Goal: Transaction & Acquisition: Book appointment/travel/reservation

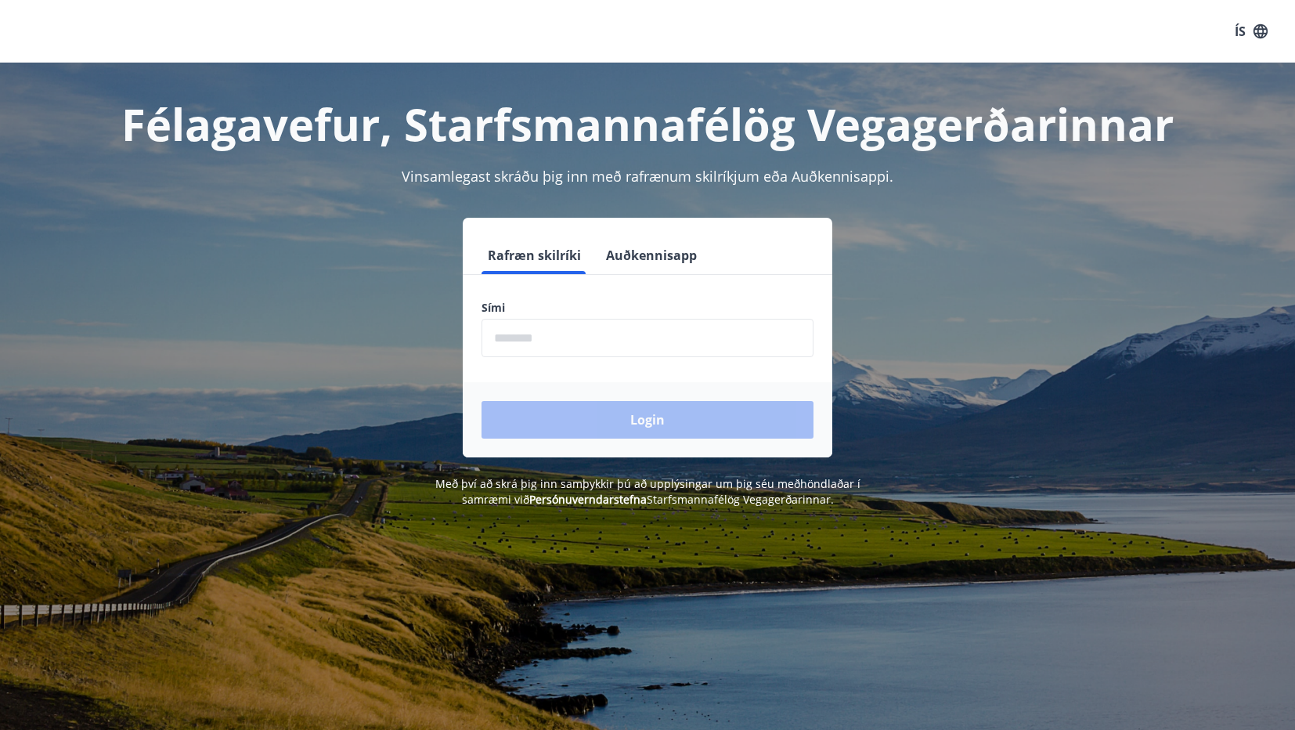
click at [637, 254] on button "Auðkennisapp" at bounding box center [651, 255] width 103 height 38
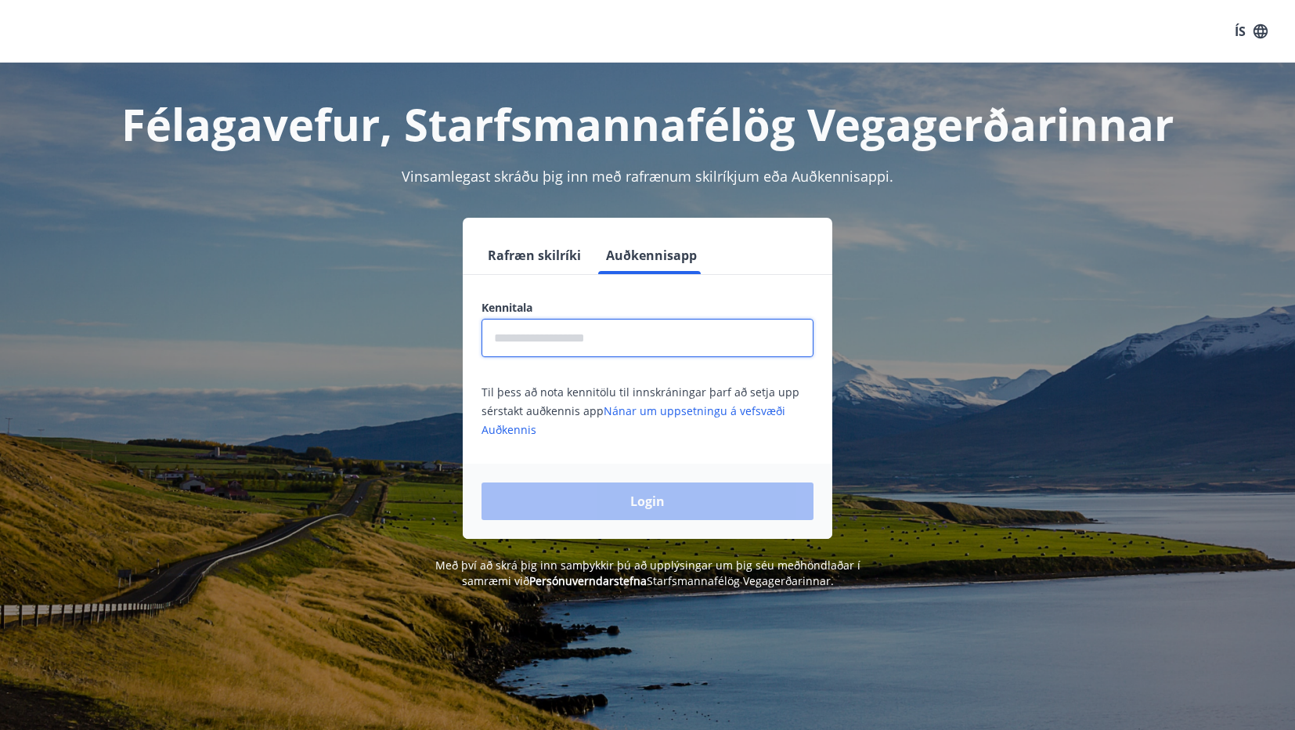
click at [610, 340] on input "text" at bounding box center [648, 338] width 332 height 38
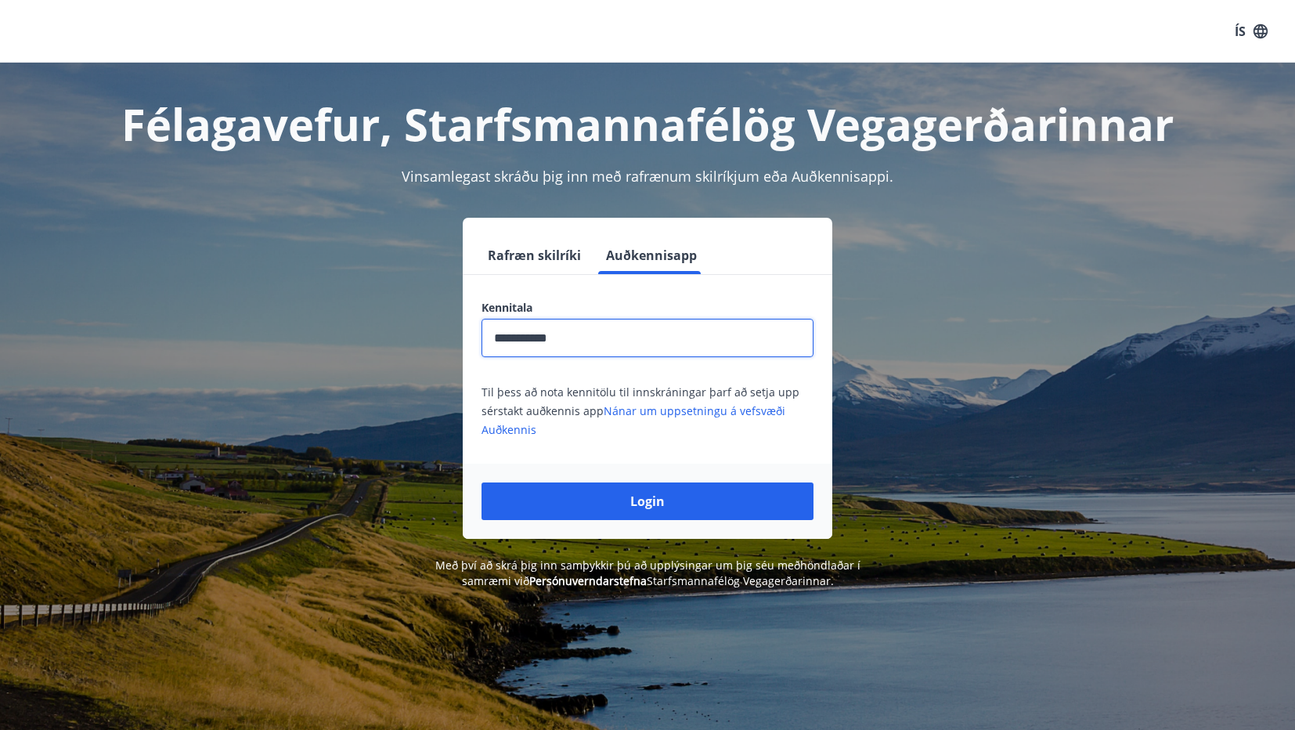
type input "**********"
click at [482, 482] on button "Login" at bounding box center [648, 501] width 332 height 38
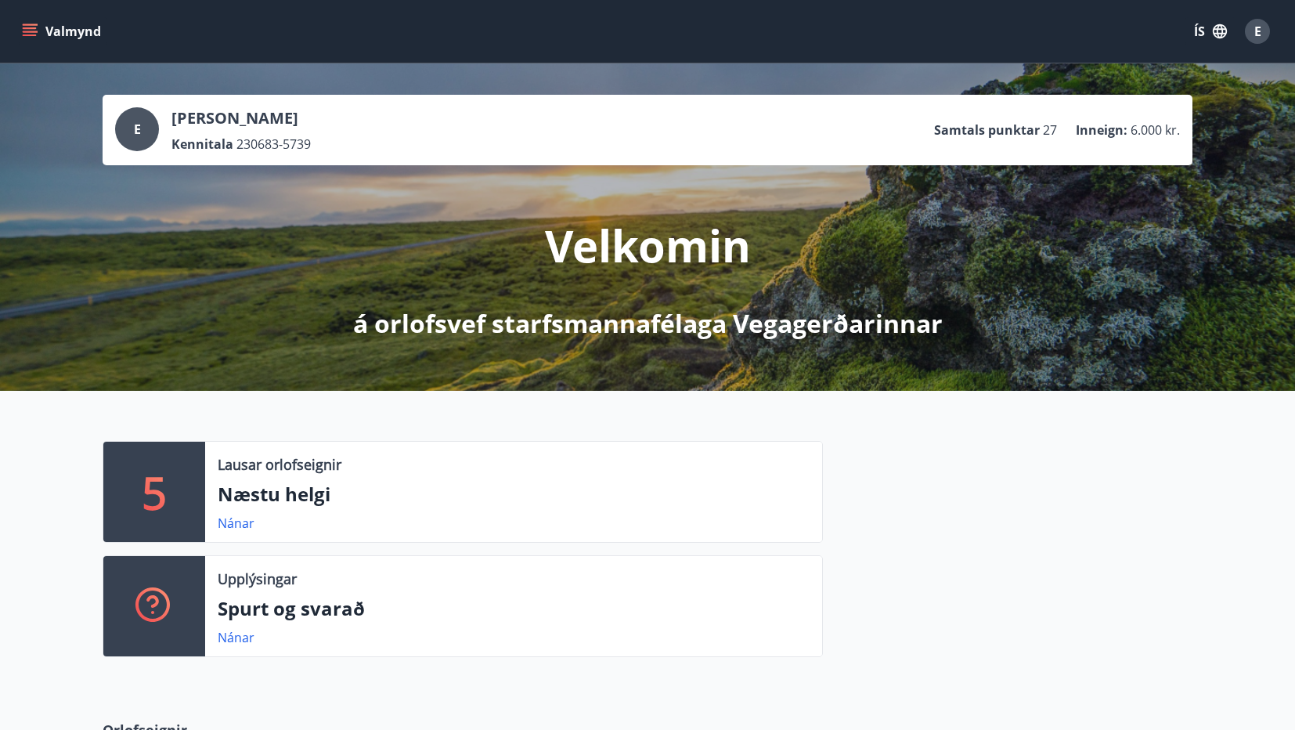
click at [34, 36] on icon "menu" at bounding box center [30, 35] width 14 height 2
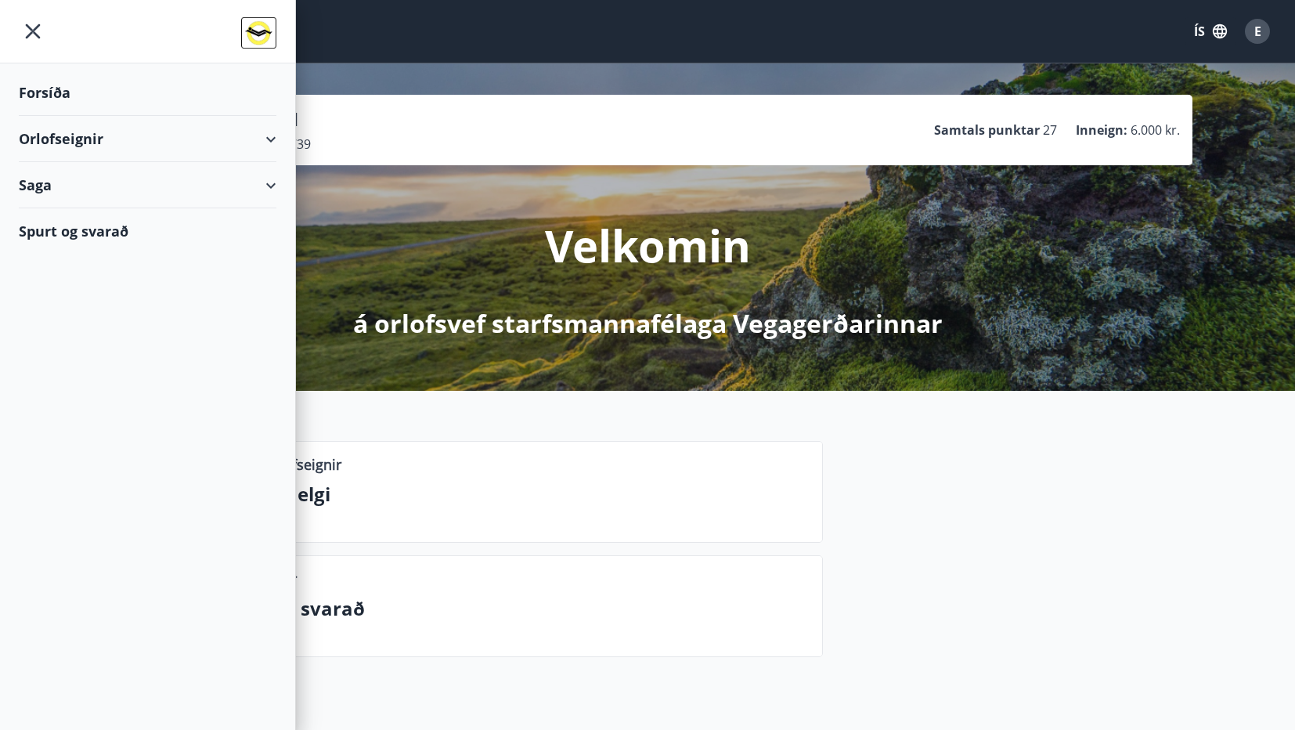
click at [92, 139] on div "Orlofseignir" at bounding box center [148, 139] width 258 height 46
click at [95, 208] on div "Bókunardagatal" at bounding box center [147, 211] width 233 height 33
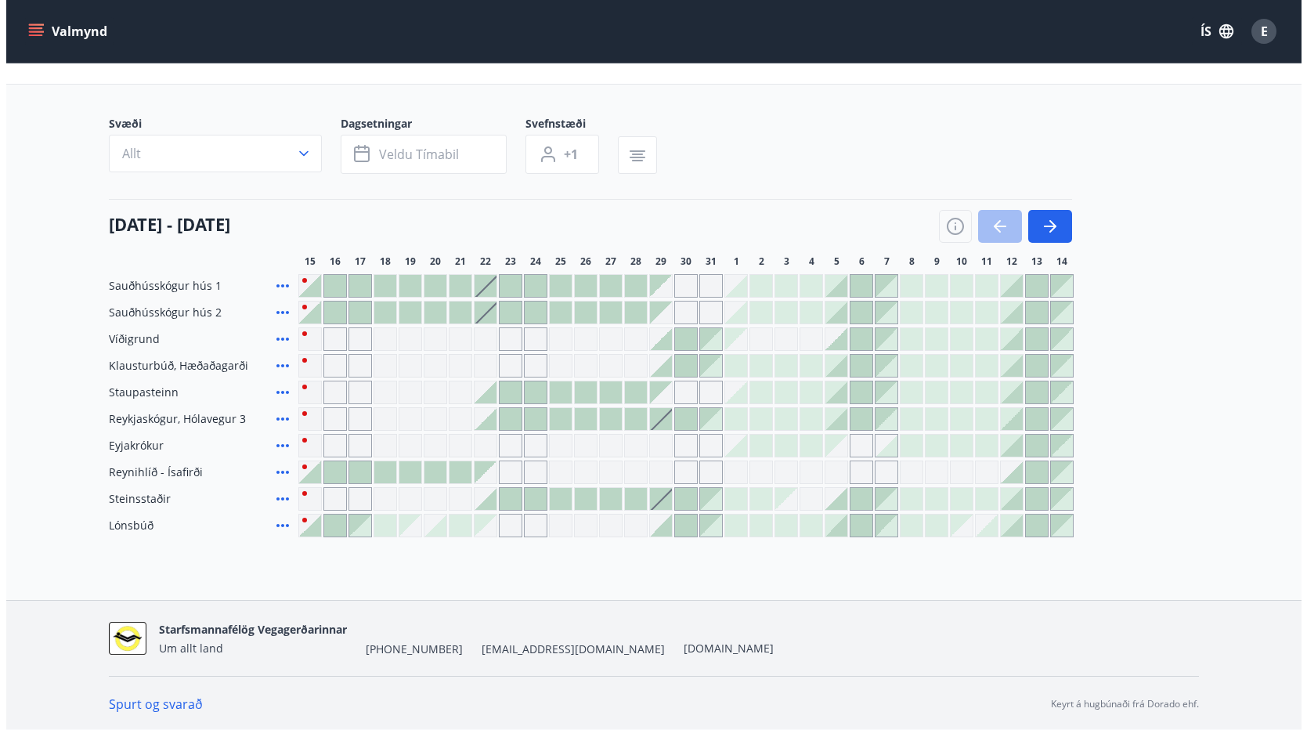
scroll to position [68, 0]
click at [374, 526] on div at bounding box center [379, 524] width 22 height 22
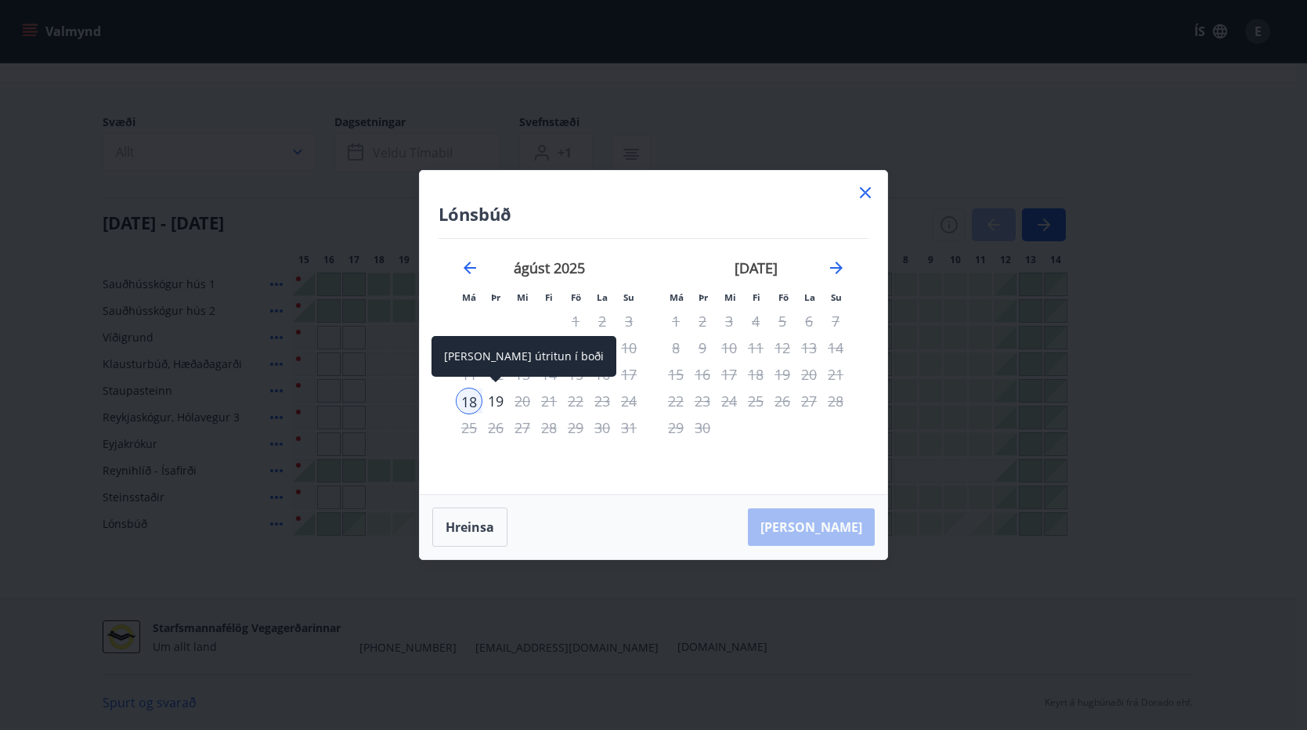
click at [493, 392] on div "19" at bounding box center [495, 401] width 27 height 27
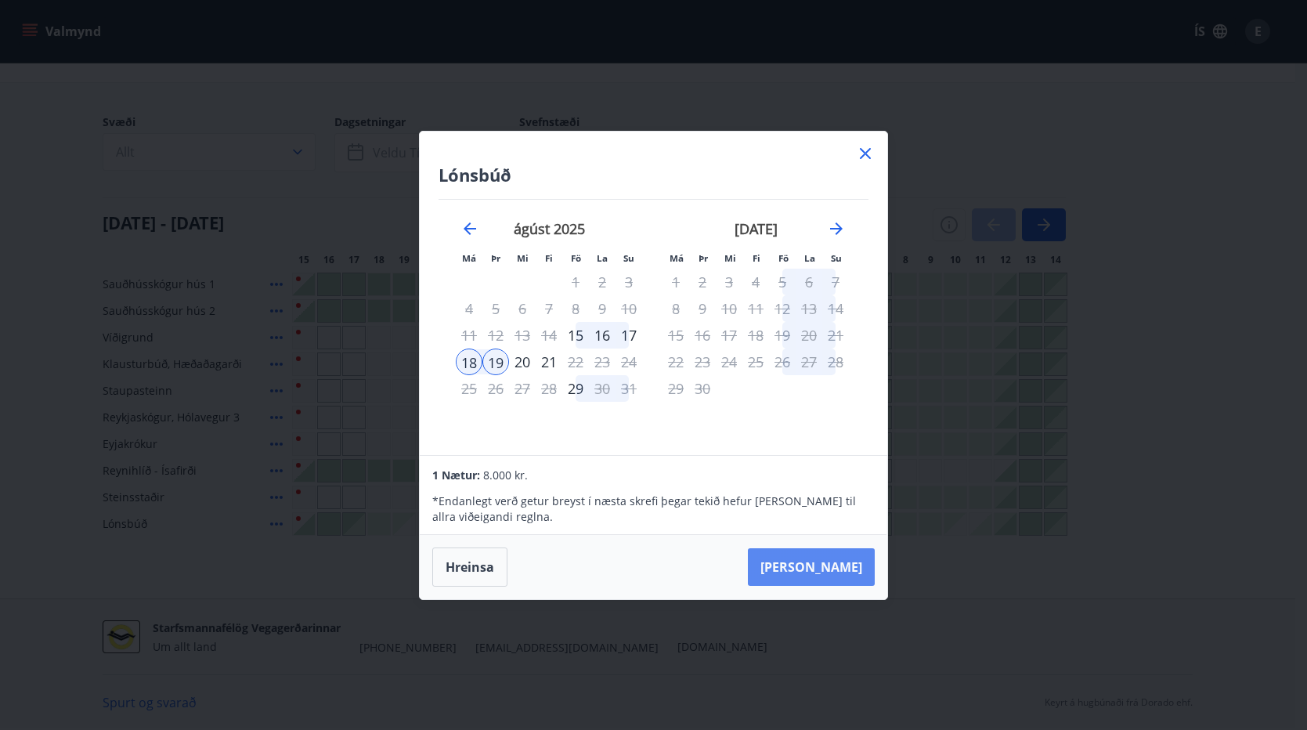
click at [836, 561] on button "[PERSON_NAME]" at bounding box center [811, 567] width 127 height 38
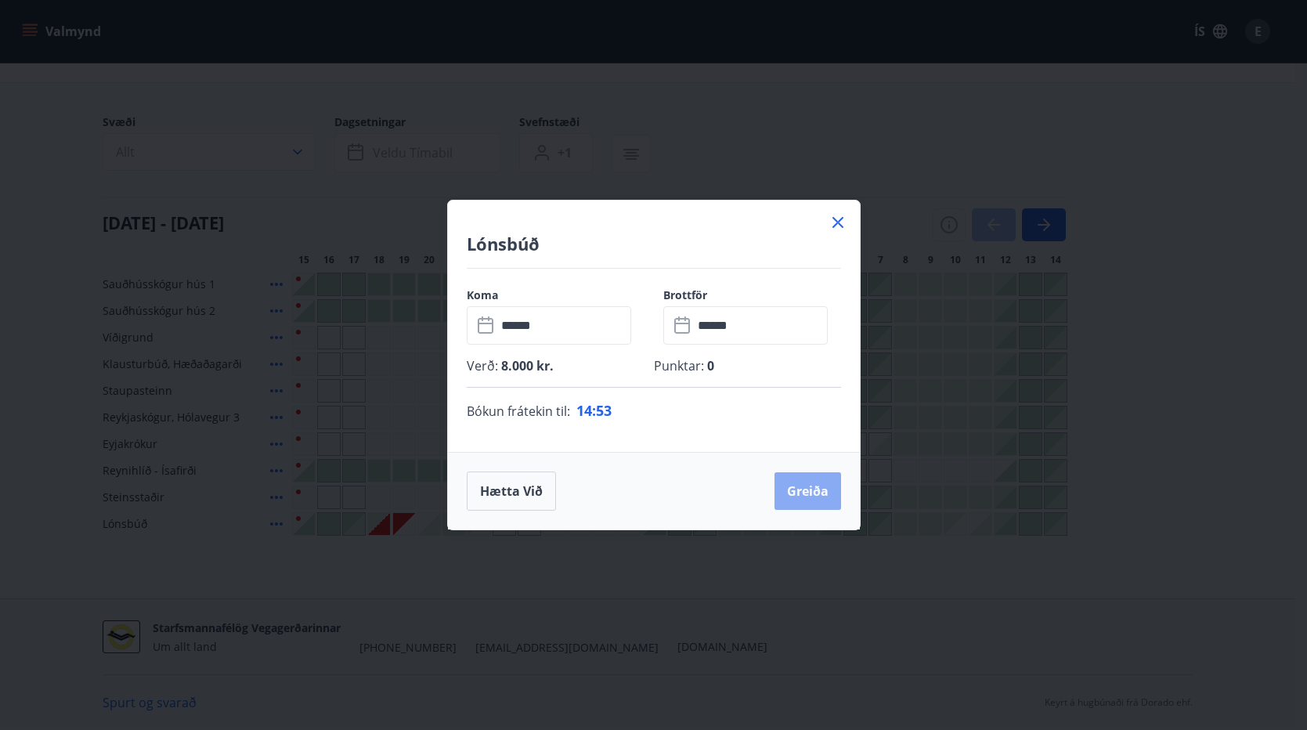
click at [811, 499] on button "Greiða" at bounding box center [807, 491] width 67 height 38
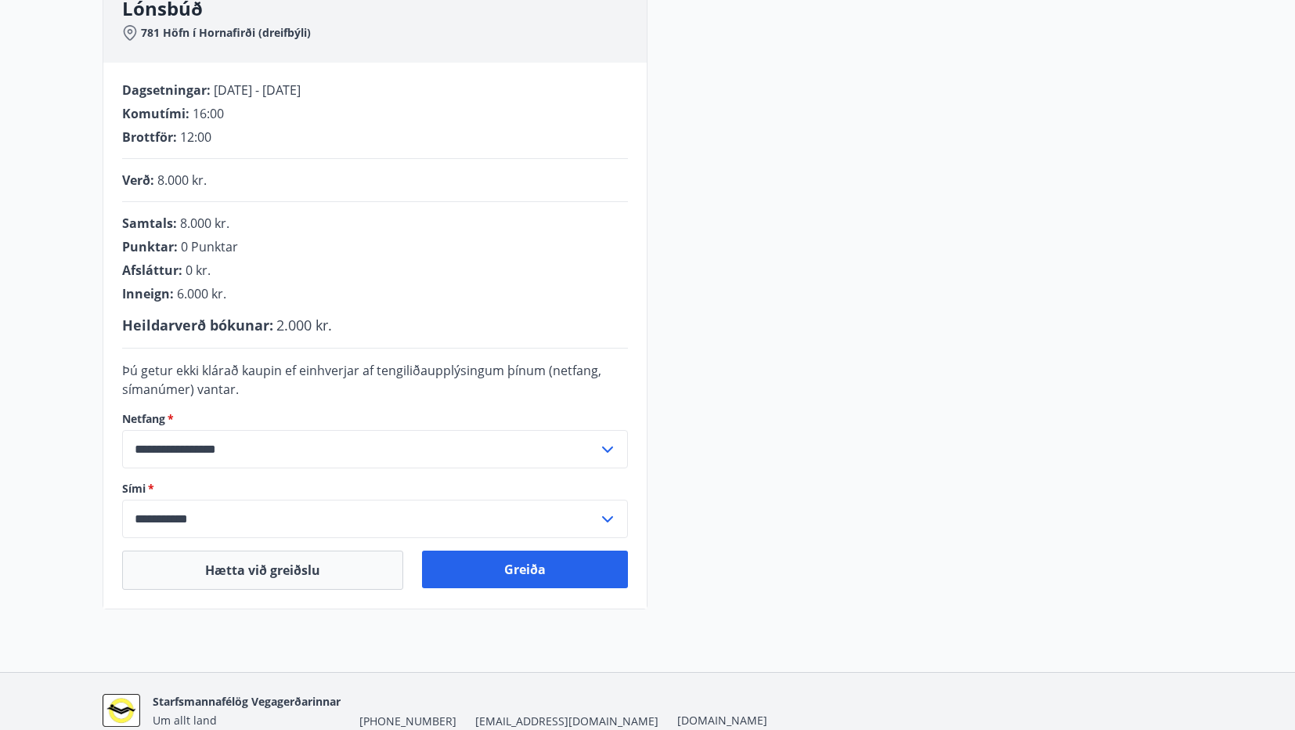
scroll to position [330, 0]
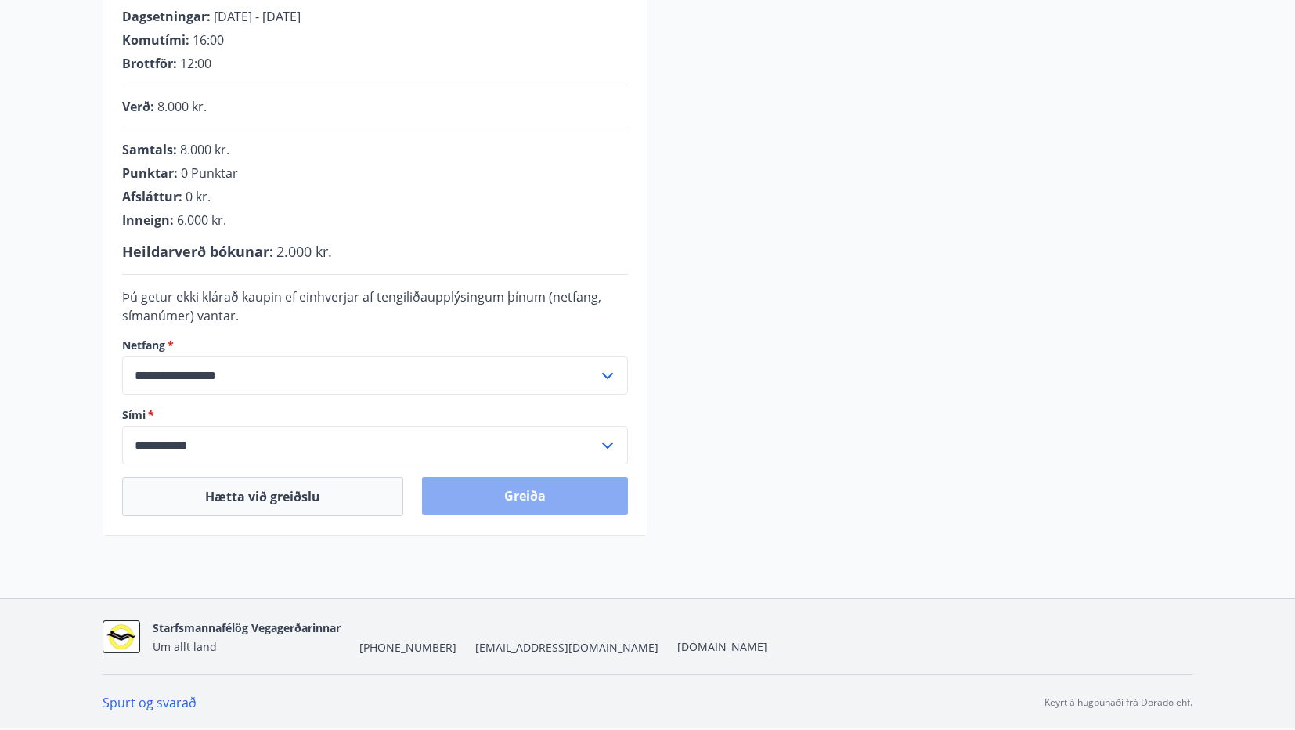
click at [521, 499] on button "Greiða" at bounding box center [525, 496] width 206 height 38
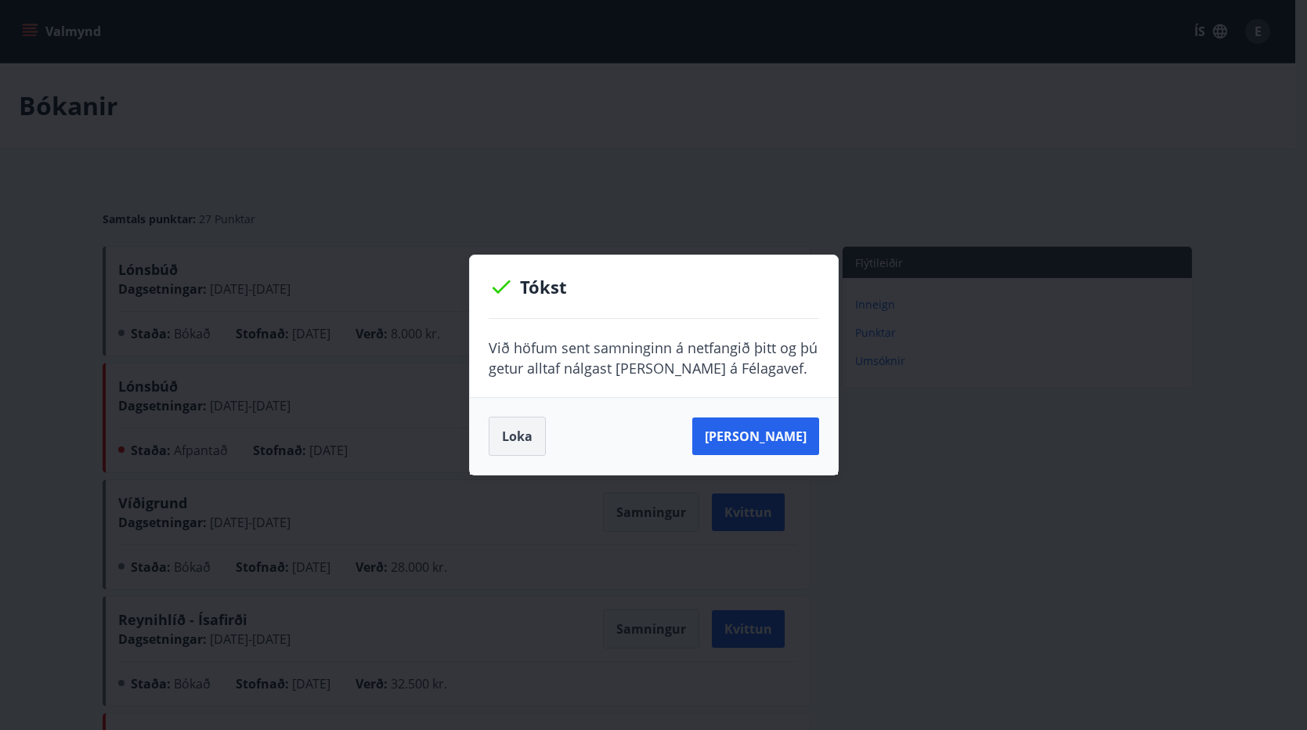
click at [509, 434] on button "Loka" at bounding box center [517, 436] width 57 height 39
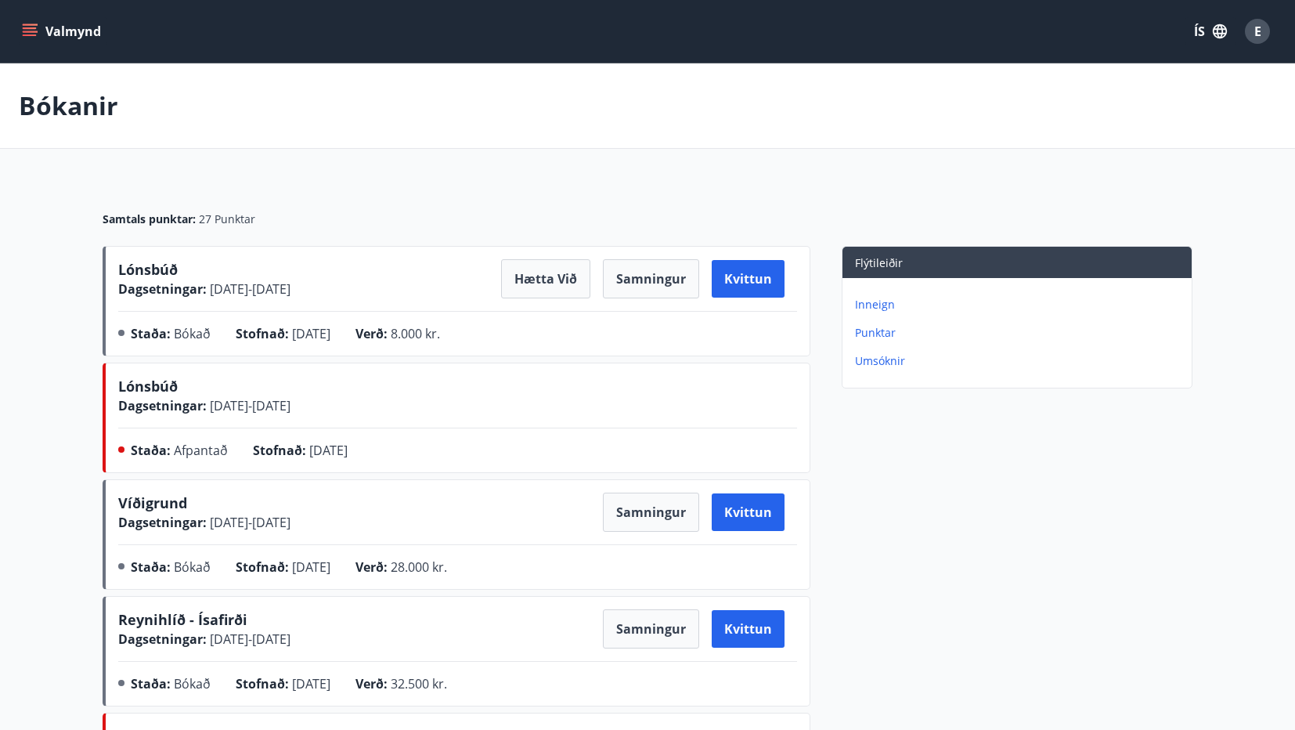
click at [32, 31] on icon "menu" at bounding box center [31, 32] width 17 height 2
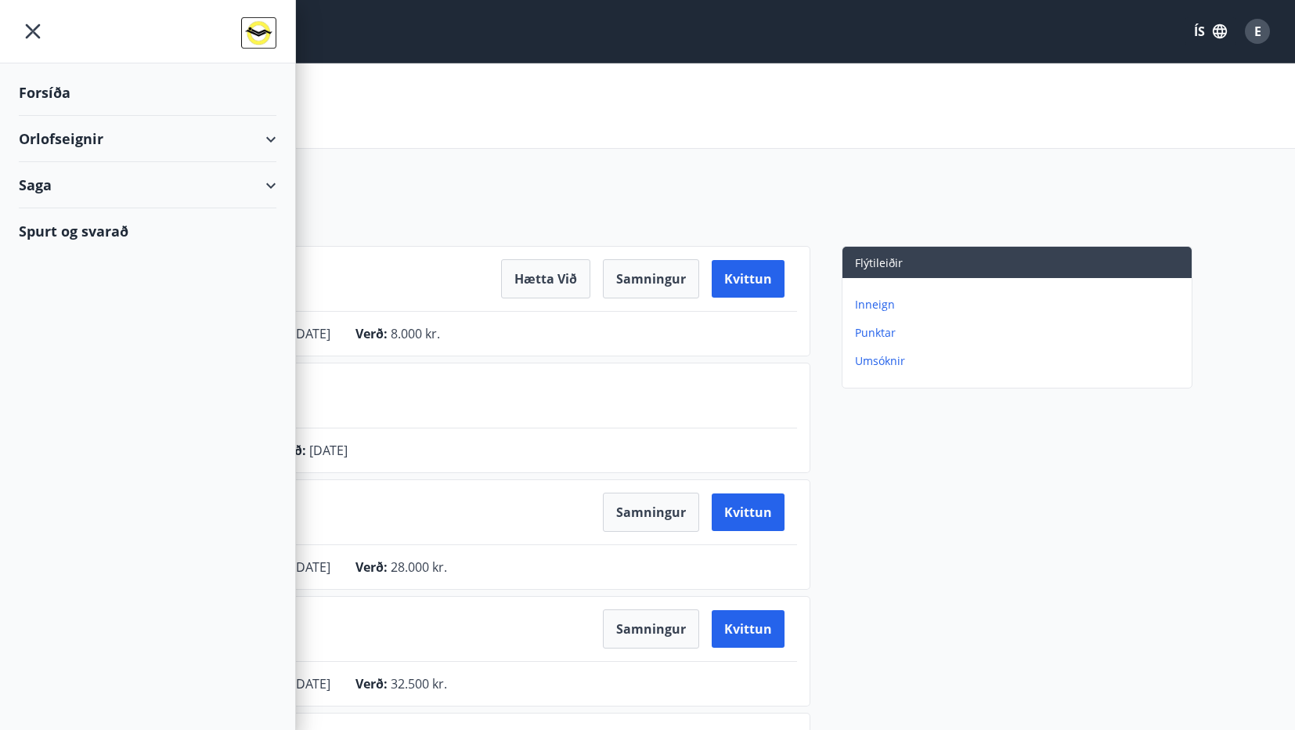
click at [99, 134] on div "Orlofseignir" at bounding box center [148, 139] width 258 height 46
click at [108, 214] on div "Bókunardagatal" at bounding box center [147, 211] width 233 height 33
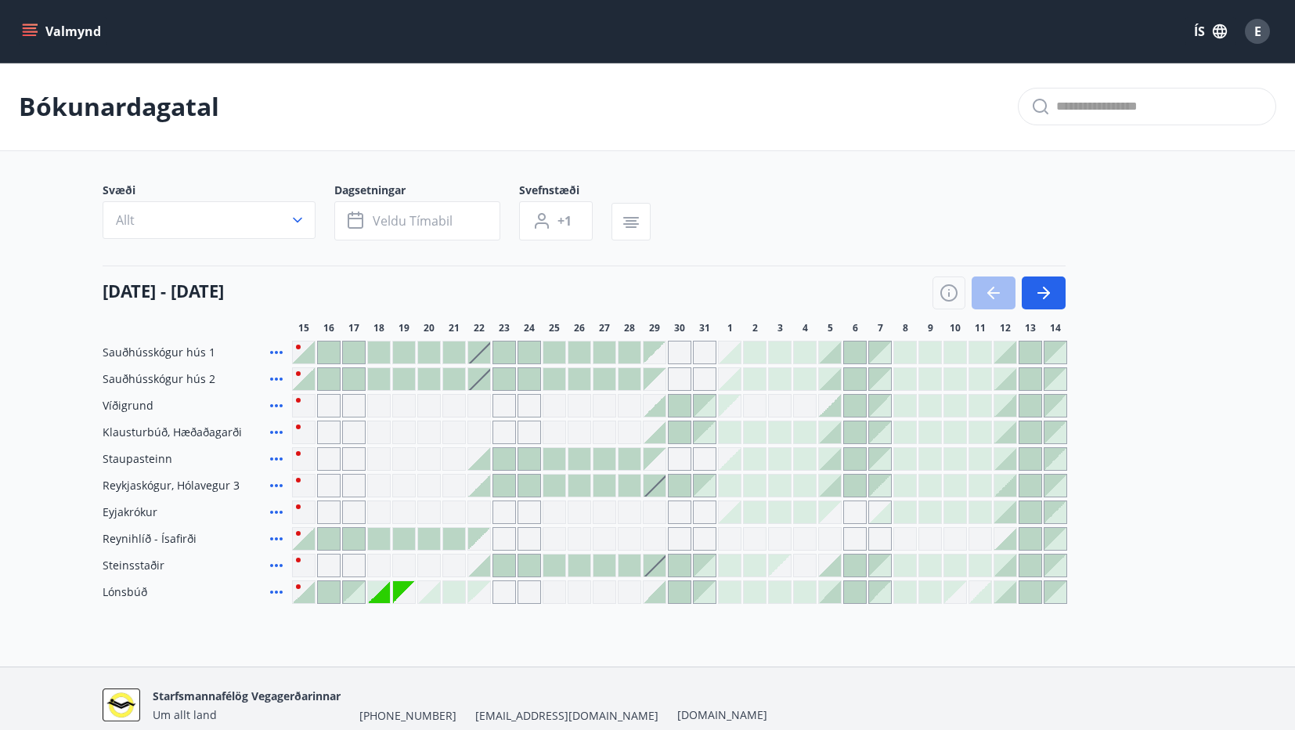
click at [421, 595] on div at bounding box center [429, 592] width 22 height 22
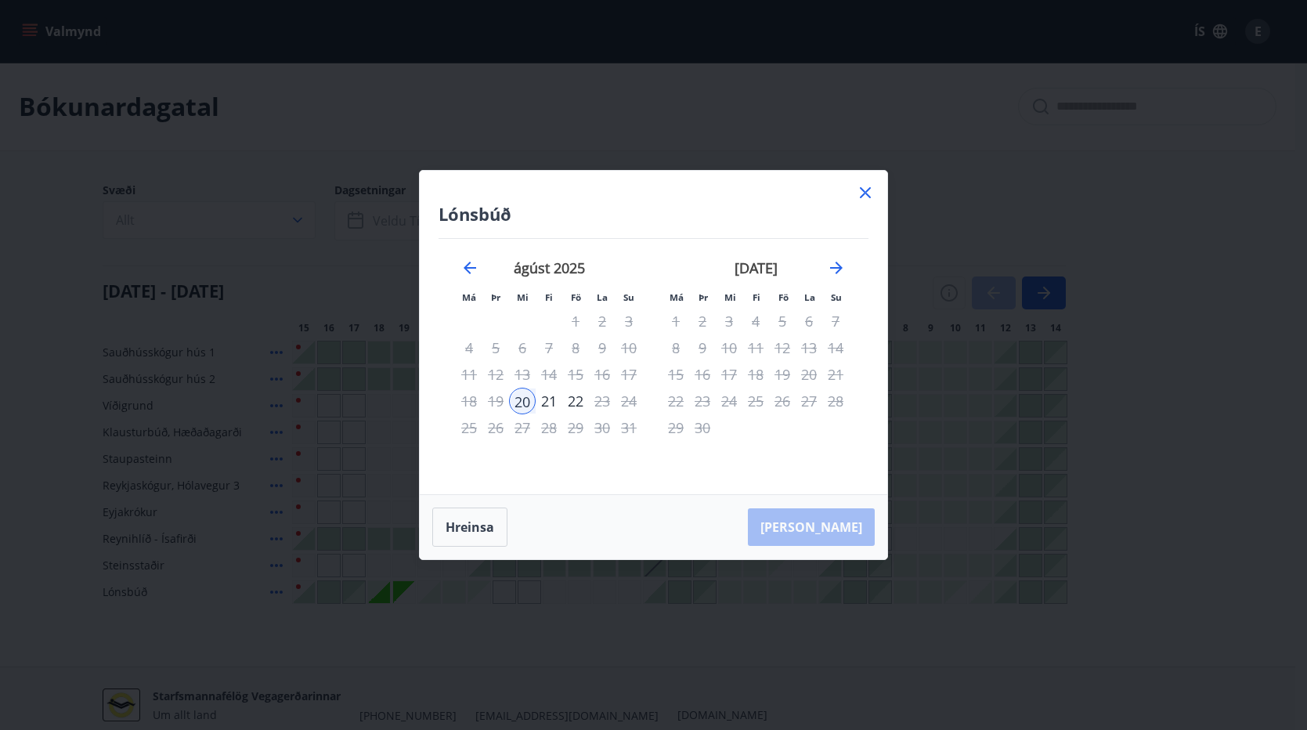
click at [551, 401] on div "21" at bounding box center [549, 401] width 27 height 27
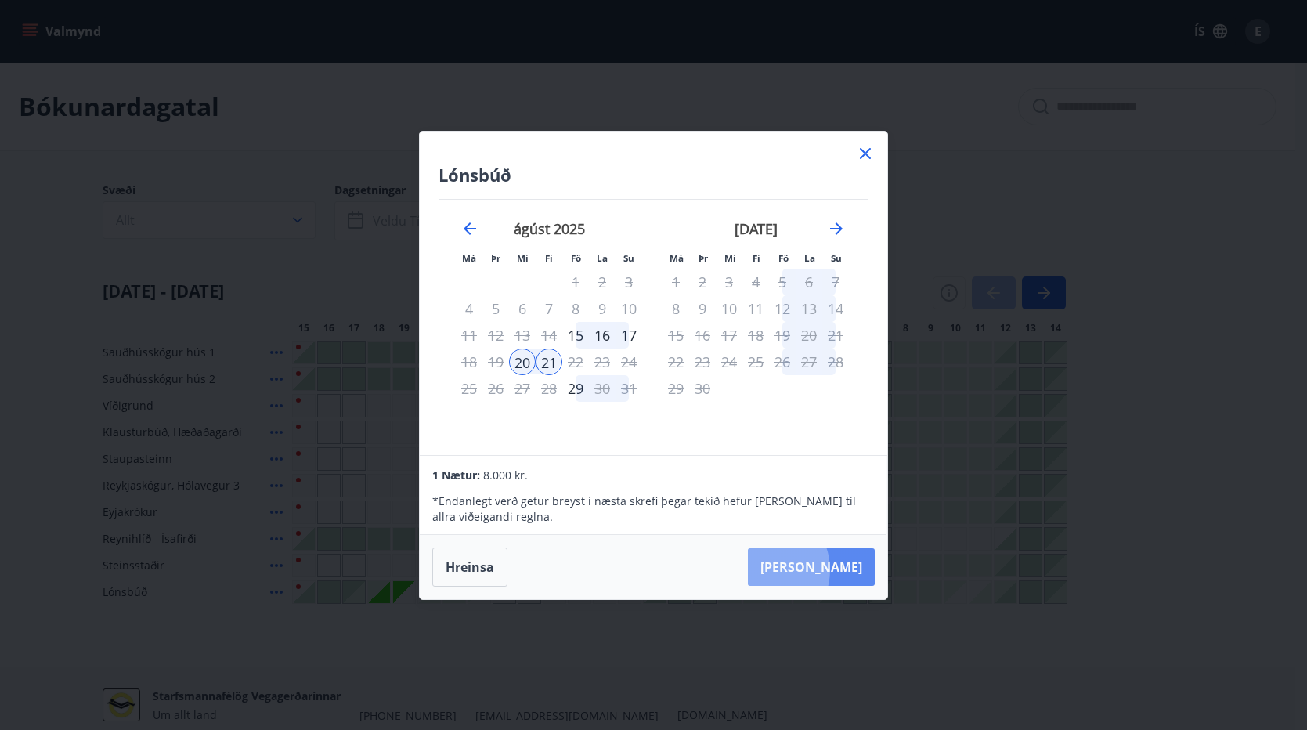
click at [813, 569] on button "[PERSON_NAME]" at bounding box center [811, 567] width 127 height 38
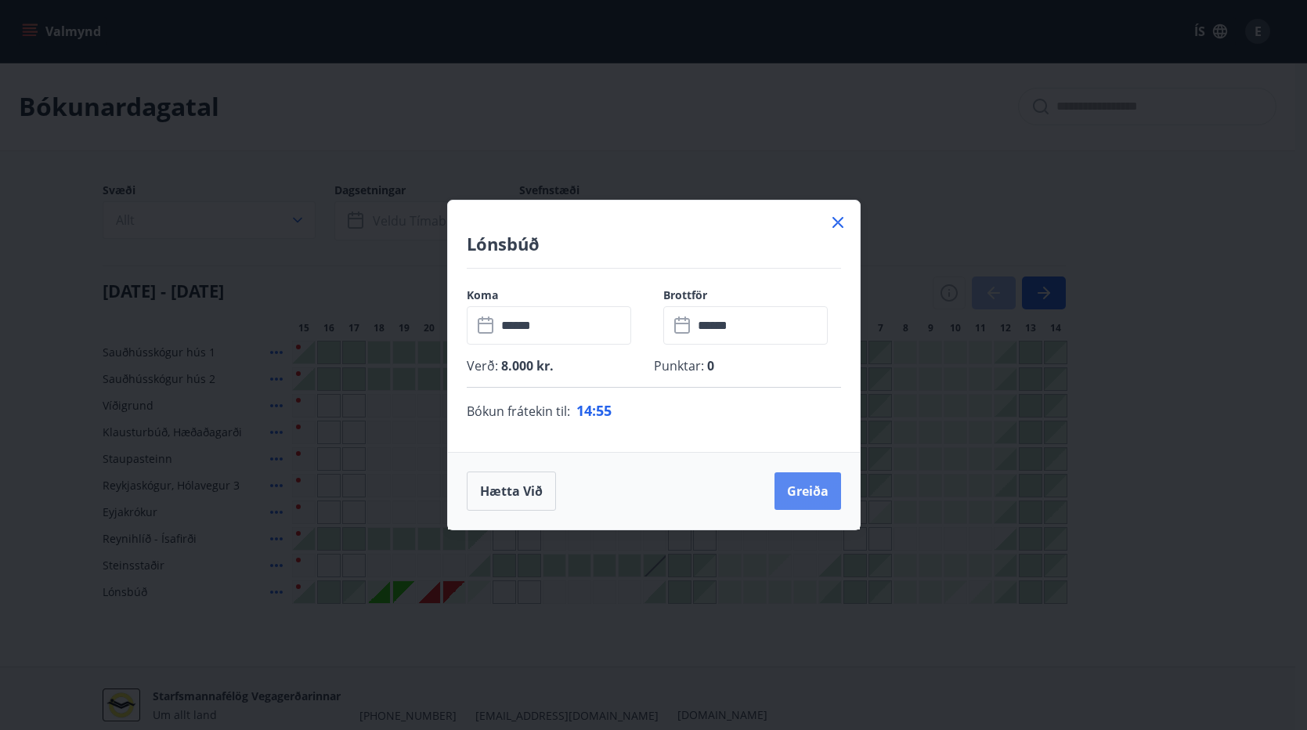
click at [803, 481] on button "Greiða" at bounding box center [807, 491] width 67 height 38
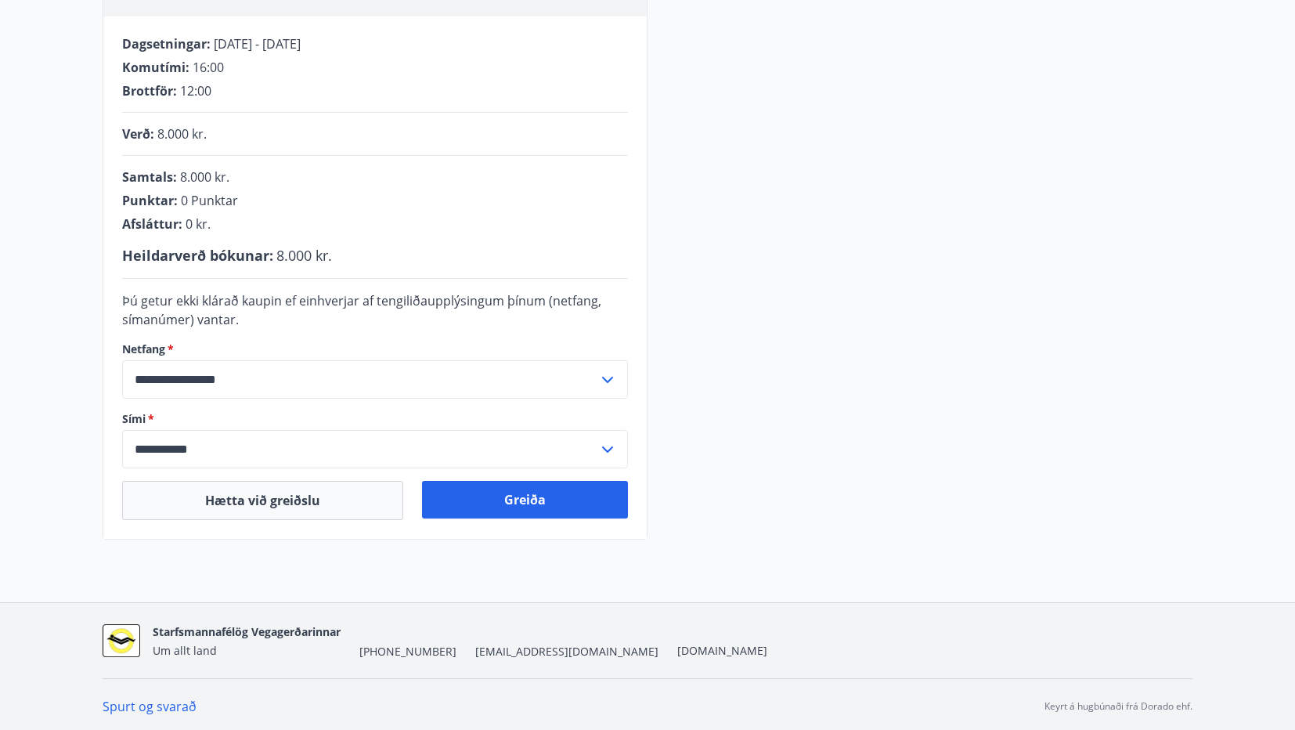
scroll to position [306, 0]
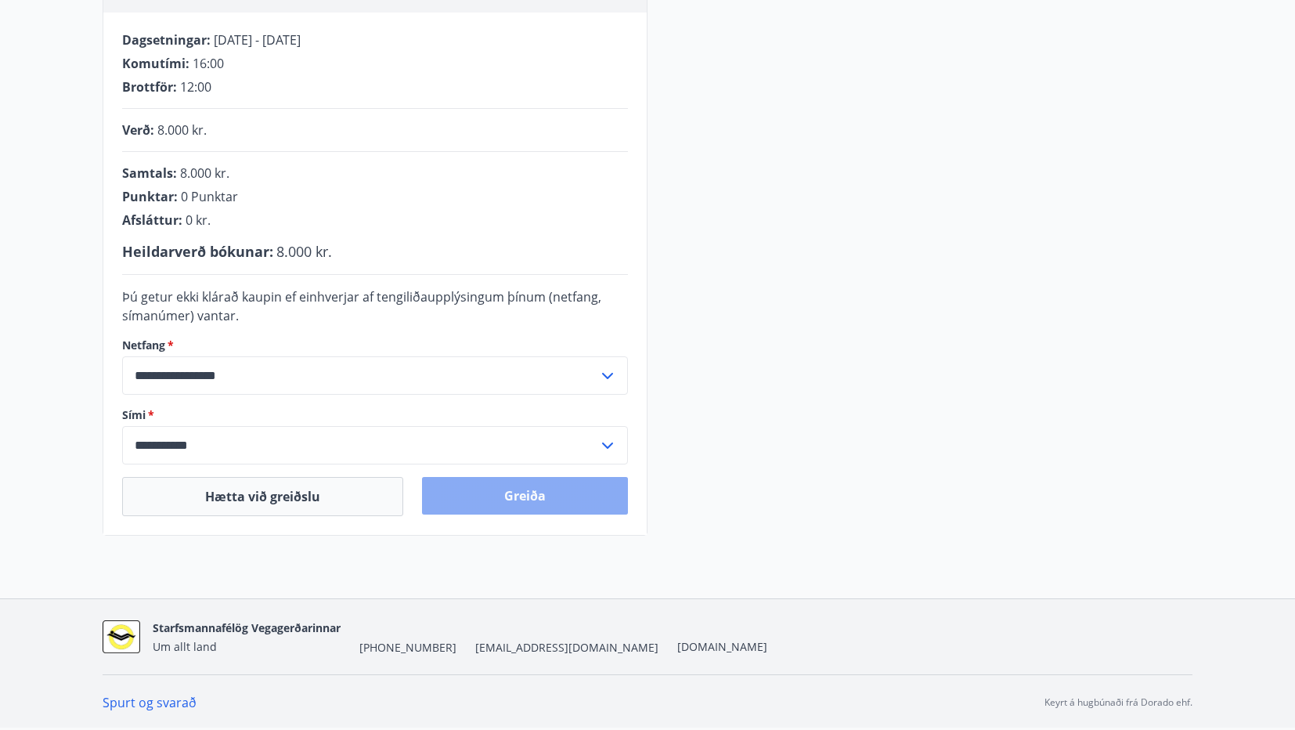
click at [529, 490] on button "Greiða" at bounding box center [525, 496] width 206 height 38
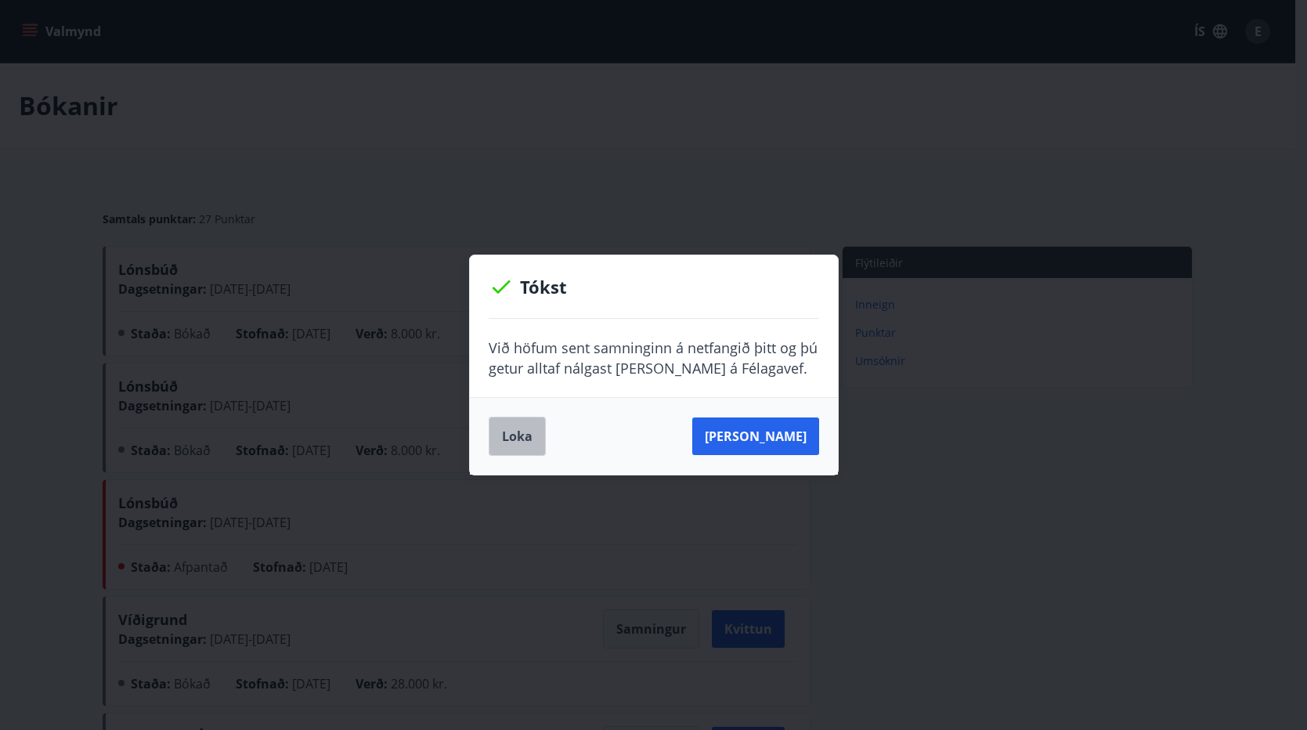
click at [510, 432] on button "Loka" at bounding box center [517, 436] width 57 height 39
